Goal: Task Accomplishment & Management: Manage account settings

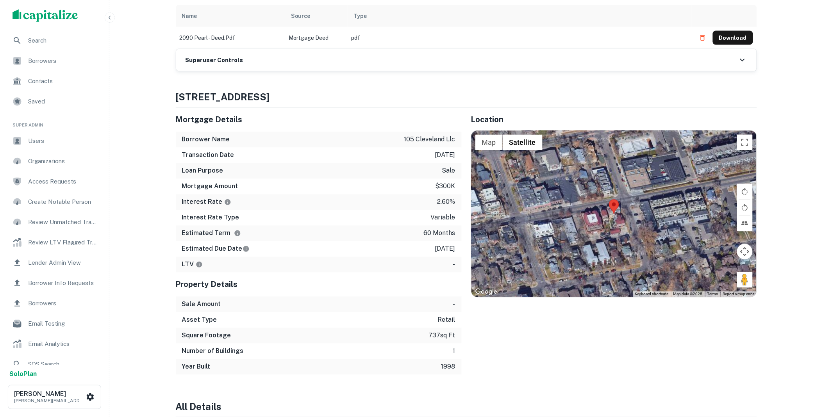
scroll to position [478, 0]
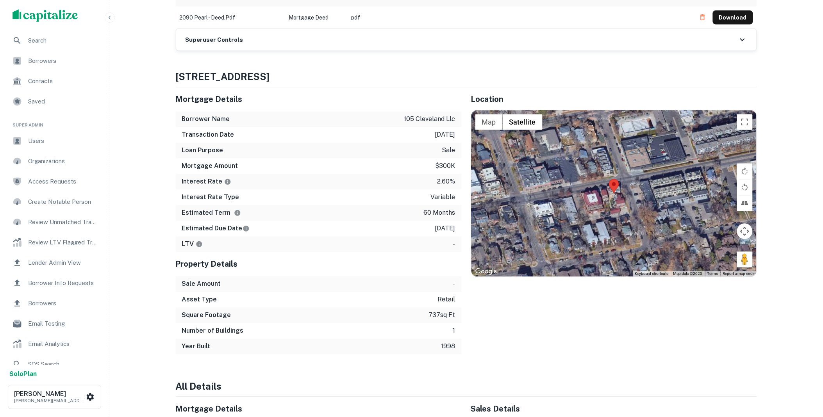
click at [276, 48] on div "Superuser Controls" at bounding box center [466, 40] width 581 height 22
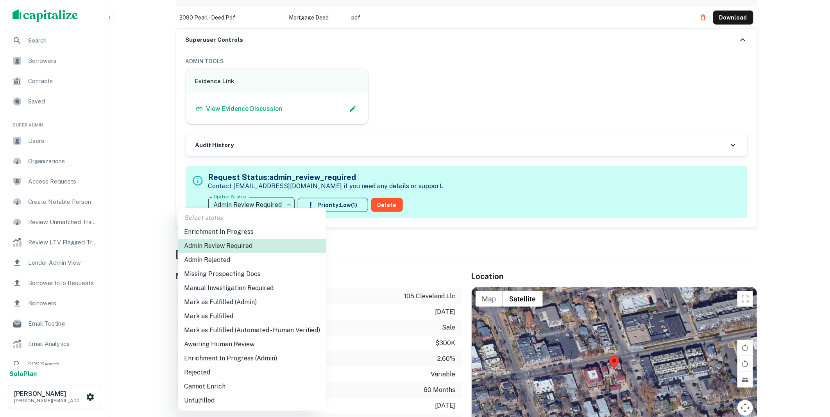
click at [228, 315] on li "Mark as Fulfilled" at bounding box center [252, 317] width 149 height 14
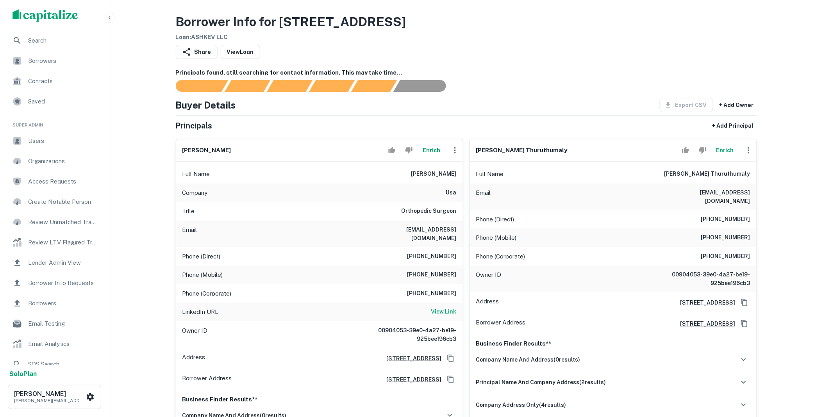
click at [454, 150] on icon "button" at bounding box center [455, 150] width 9 height 9
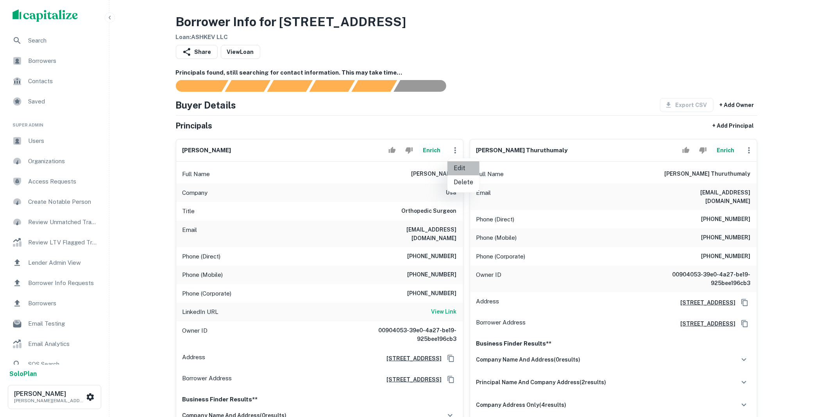
click at [455, 168] on li "Edit" at bounding box center [464, 168] width 32 height 14
select select "**"
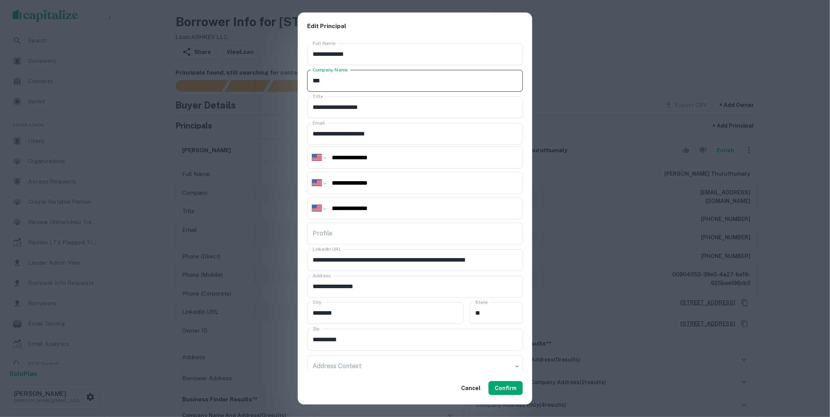
drag, startPoint x: 330, startPoint y: 77, endPoint x: 283, endPoint y: 78, distance: 46.5
click at [283, 78] on div "**********" at bounding box center [415, 208] width 830 height 417
click at [509, 385] on button "Confirm" at bounding box center [506, 388] width 34 height 14
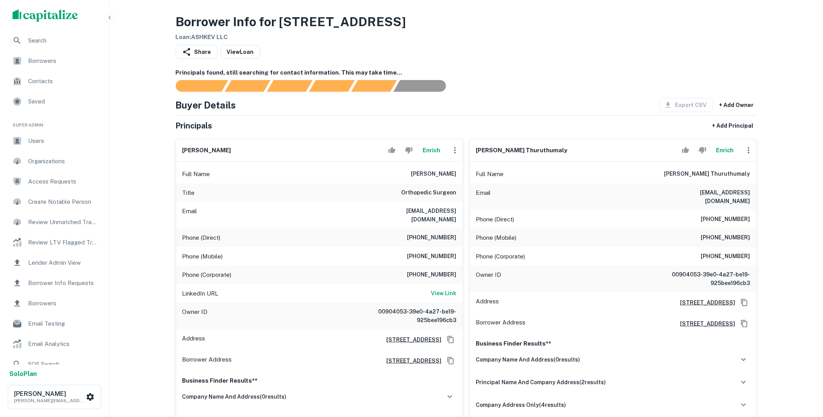
click at [454, 151] on icon "button" at bounding box center [455, 150] width 9 height 9
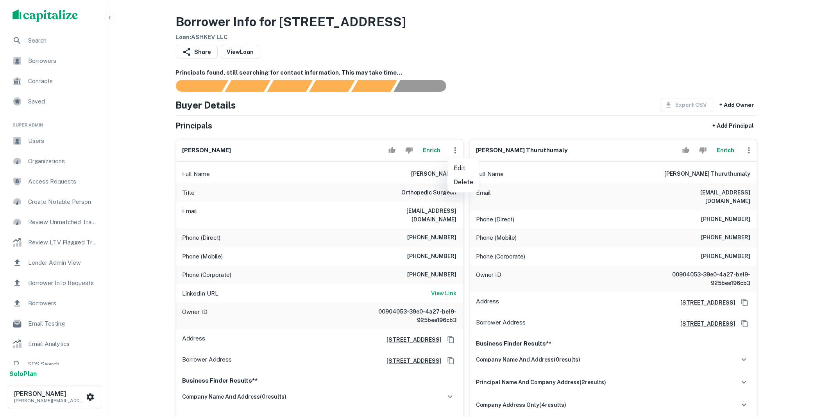
click at [458, 169] on li "Edit" at bounding box center [464, 168] width 32 height 14
select select "**"
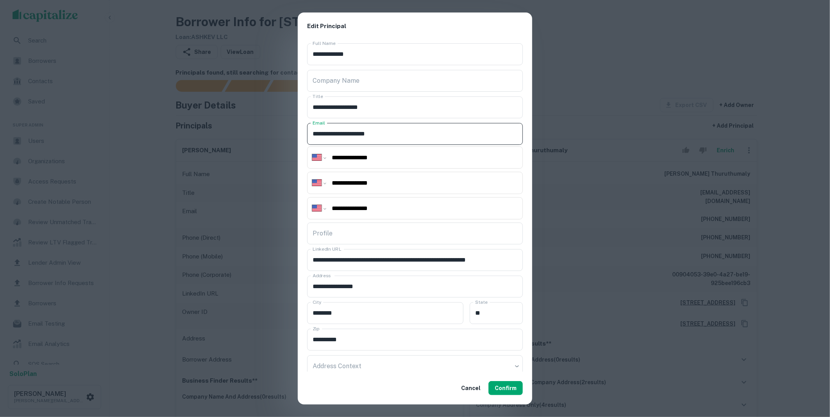
drag, startPoint x: 364, startPoint y: 134, endPoint x: 298, endPoint y: 139, distance: 66.2
click at [298, 139] on div "**********" at bounding box center [415, 206] width 234 height 332
type input "**********"
click at [510, 386] on button "Confirm" at bounding box center [506, 388] width 34 height 14
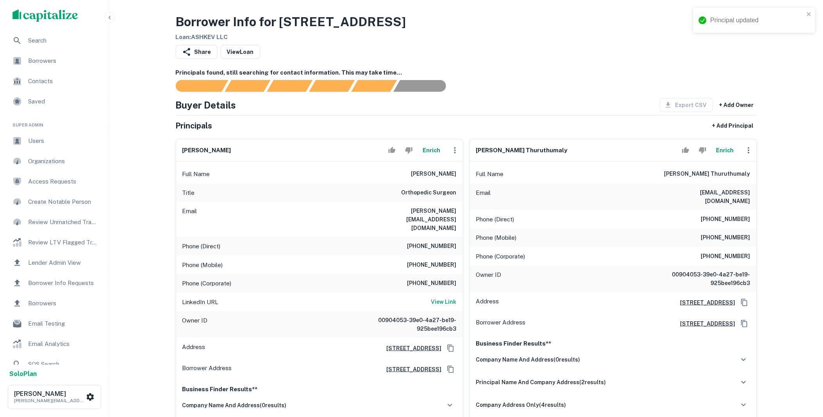
scroll to position [318, 0]
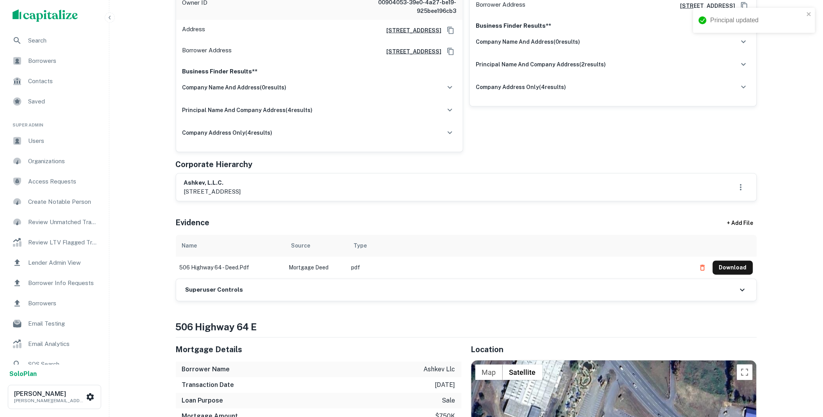
click at [278, 279] on div "Superuser Controls" at bounding box center [466, 290] width 581 height 22
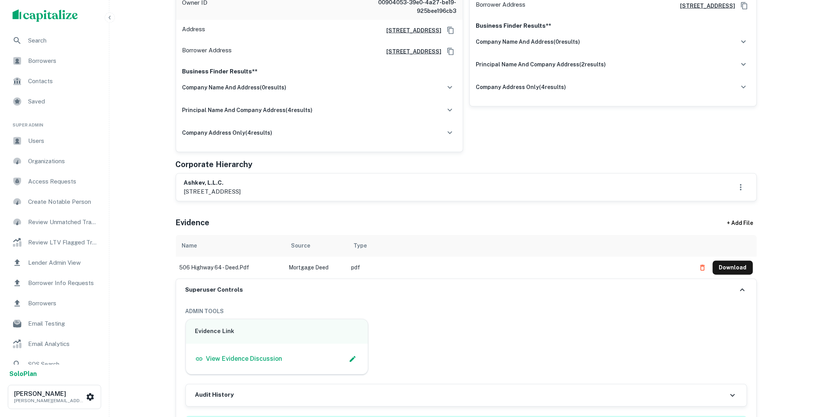
scroll to position [637, 0]
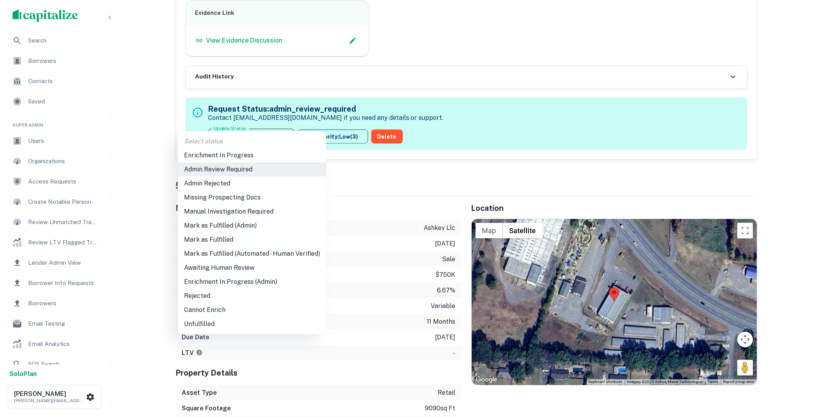
click at [233, 238] on li "Mark as Fulfilled" at bounding box center [252, 240] width 149 height 14
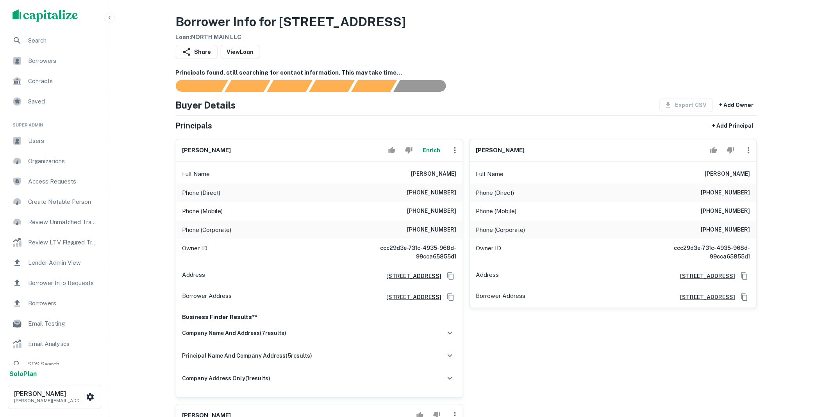
click at [748, 152] on icon "button" at bounding box center [749, 150] width 9 height 9
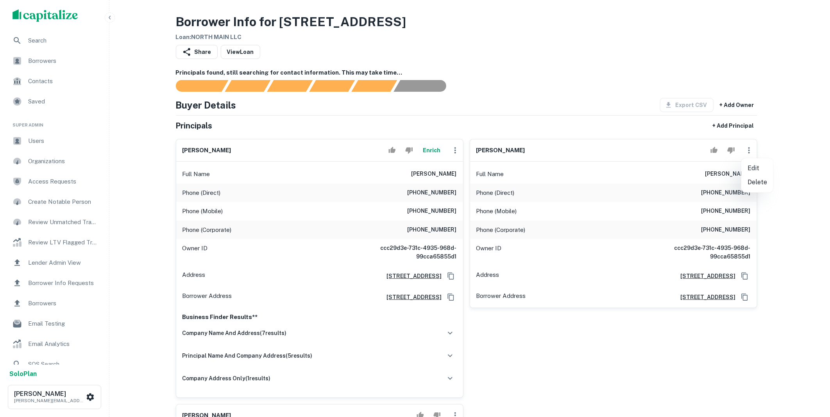
click at [755, 186] on li "Delete" at bounding box center [757, 182] width 32 height 14
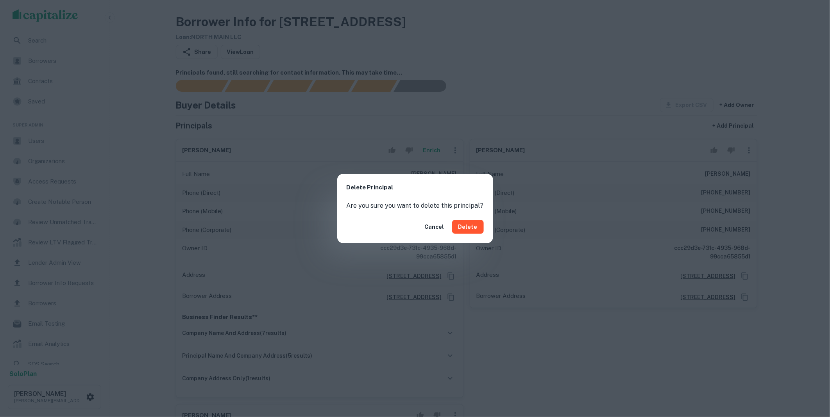
click at [458, 224] on button "Delete" at bounding box center [468, 227] width 32 height 14
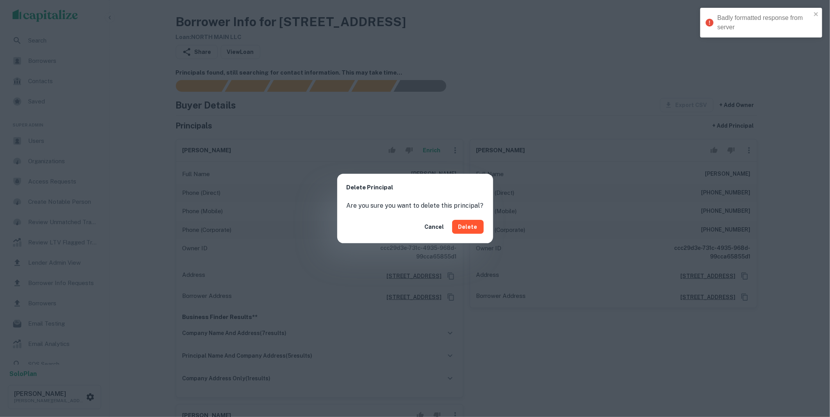
click at [815, 15] on icon "close" at bounding box center [816, 14] width 4 height 4
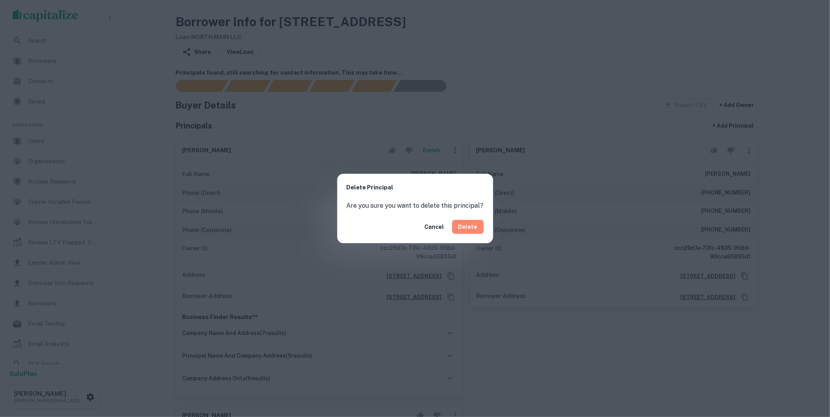
click at [463, 223] on button "Delete" at bounding box center [468, 227] width 32 height 14
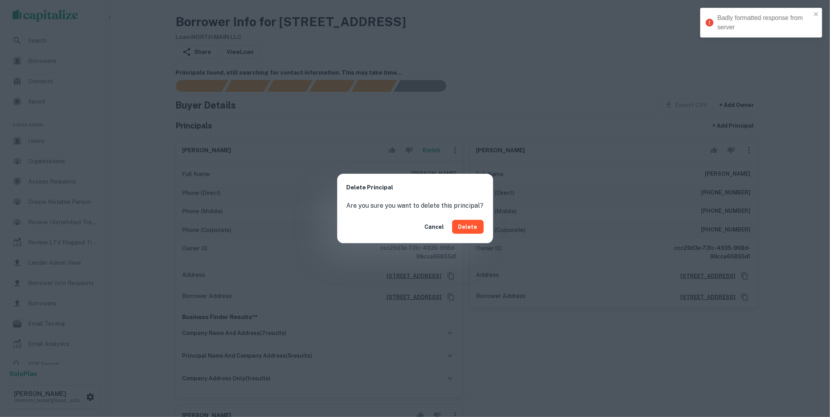
click at [435, 225] on button "Cancel" at bounding box center [435, 227] width 26 height 14
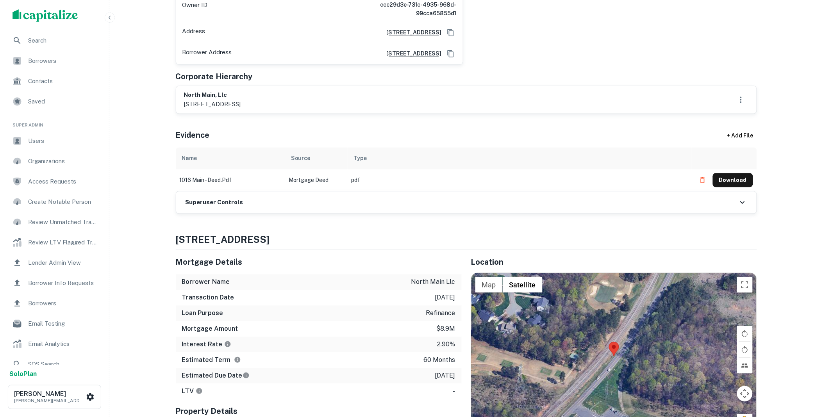
scroll to position [478, 0]
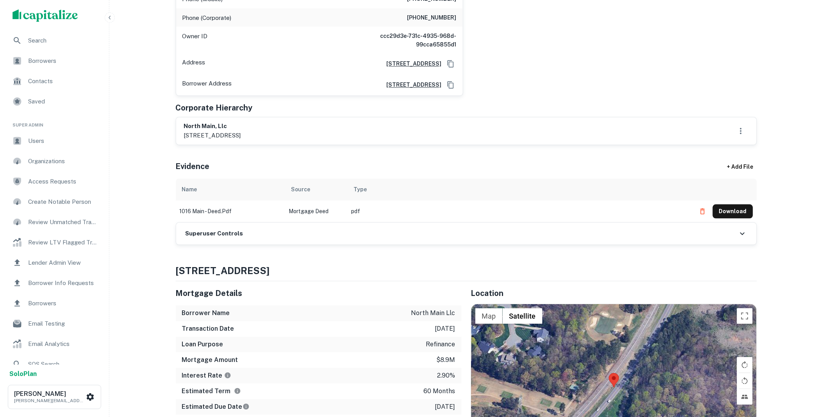
click at [282, 233] on div "Superuser Controls" at bounding box center [466, 234] width 581 height 22
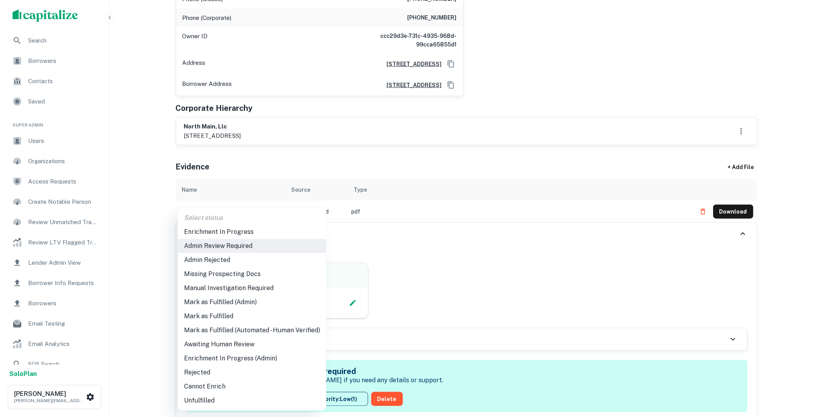
click at [223, 315] on li "Mark as Fulfilled" at bounding box center [252, 317] width 149 height 14
